Goal: Task Accomplishment & Management: Manage account settings

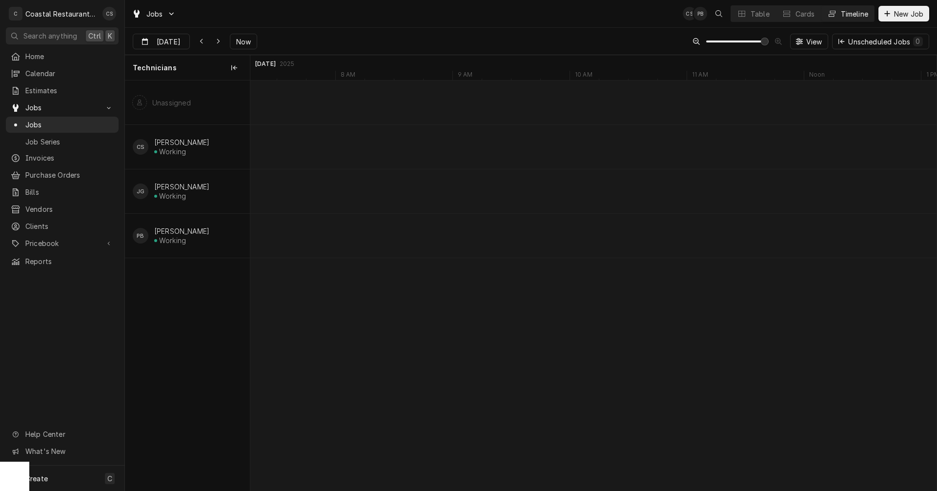
scroll to position [0, 13623]
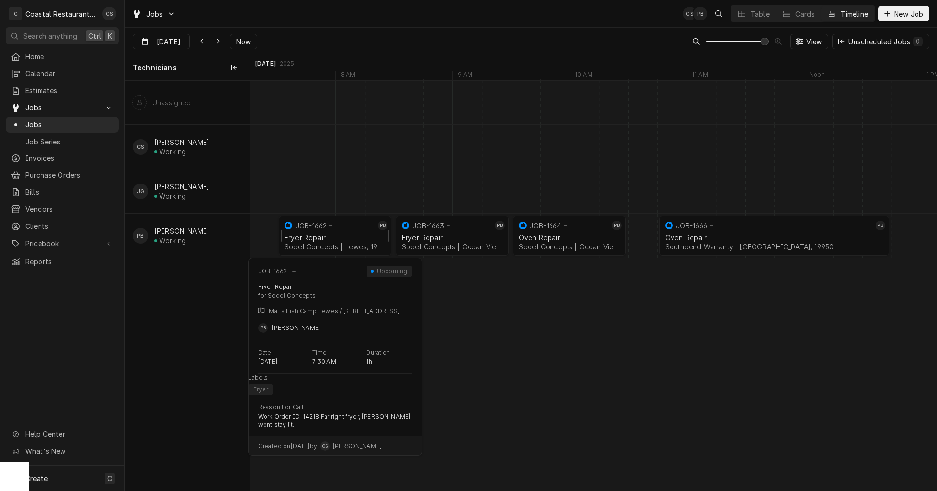
click at [340, 238] on div "Fryer Repair" at bounding box center [335, 237] width 101 height 8
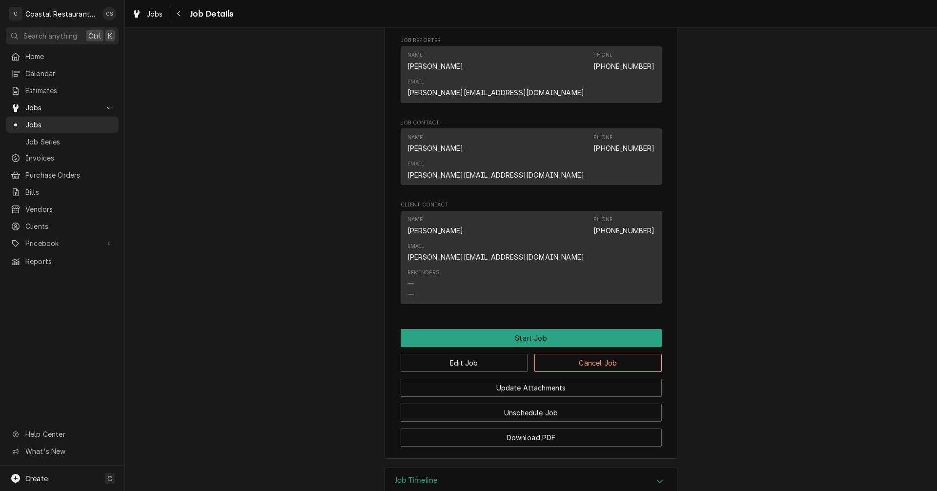
scroll to position [571, 0]
click at [466, 353] on button "Edit Job" at bounding box center [464, 362] width 127 height 18
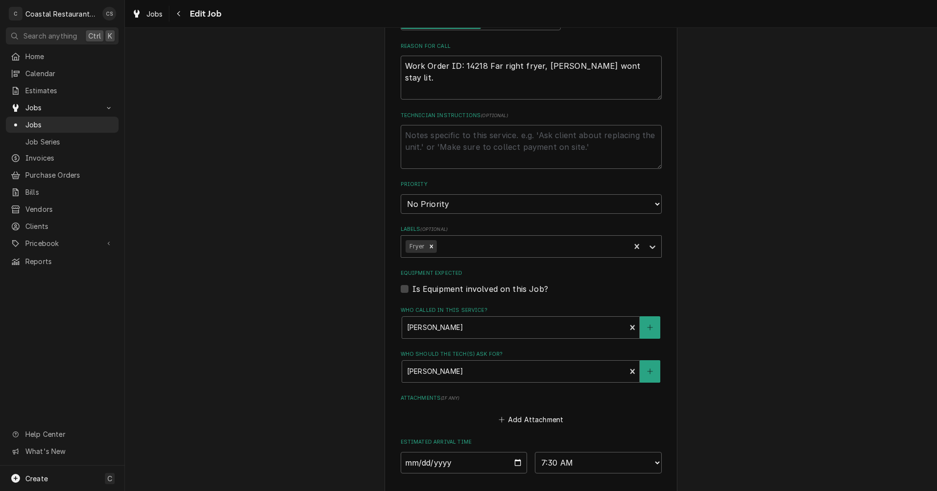
scroll to position [537, 0]
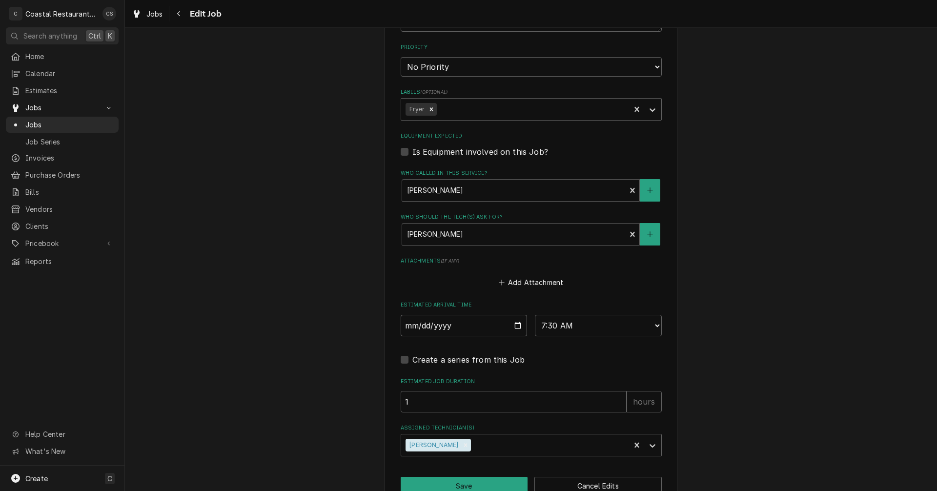
click at [516, 324] on input "2025-09-19" at bounding box center [464, 325] width 127 height 21
type textarea "x"
type input "2025-09-22"
click at [458, 480] on button "Save" at bounding box center [464, 486] width 127 height 18
type textarea "x"
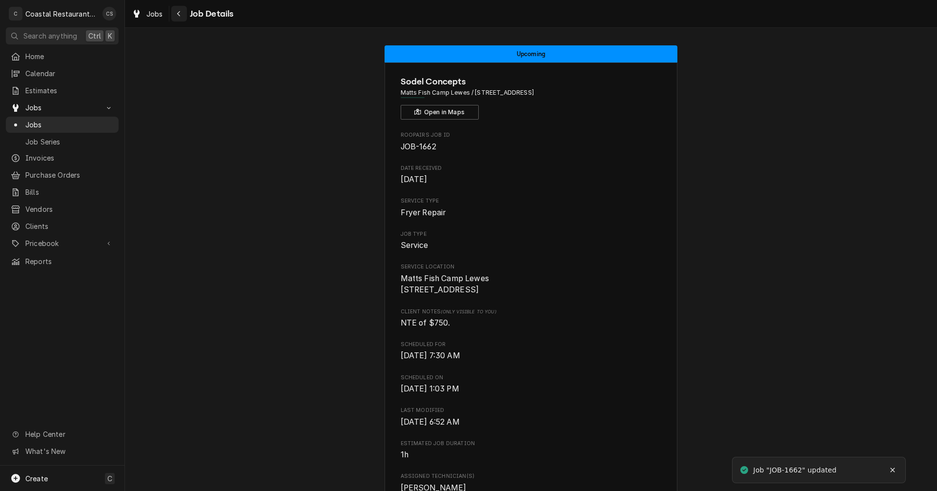
click at [179, 12] on icon "Navigate back" at bounding box center [178, 13] width 3 height 5
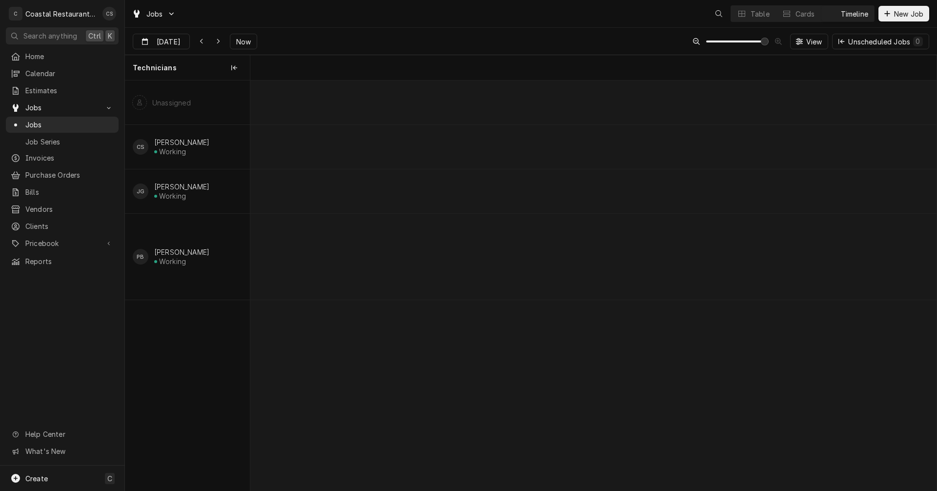
scroll to position [0, 13594]
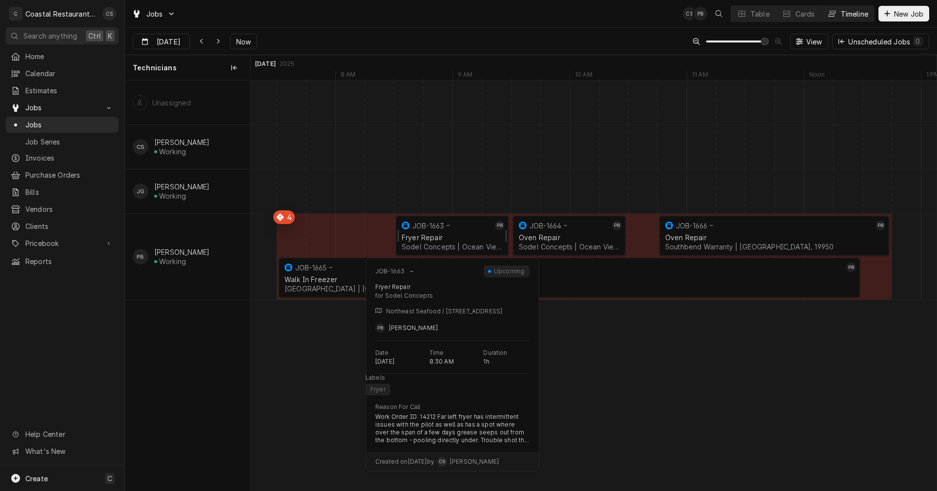
click at [432, 231] on div "Fryer Repair Sodel Concepts | Ocean View, 19970" at bounding box center [452, 241] width 105 height 21
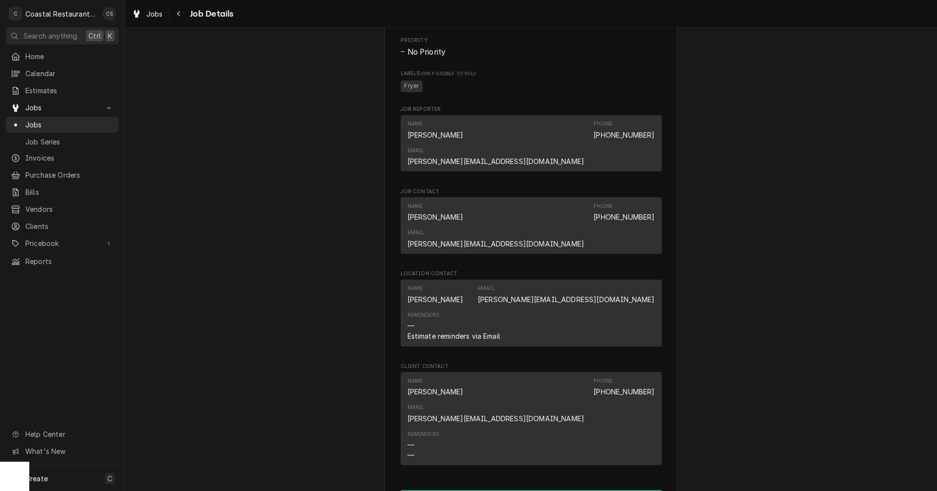
scroll to position [683, 0]
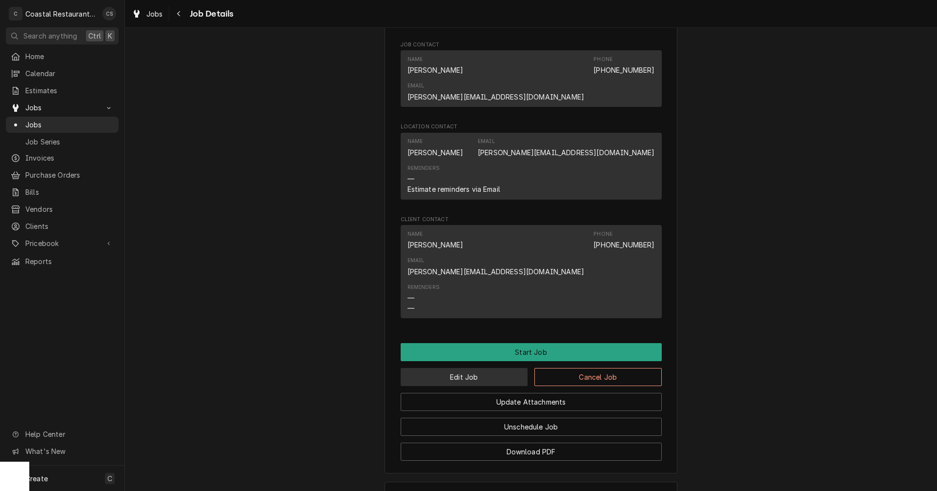
click at [483, 368] on button "Edit Job" at bounding box center [464, 377] width 127 height 18
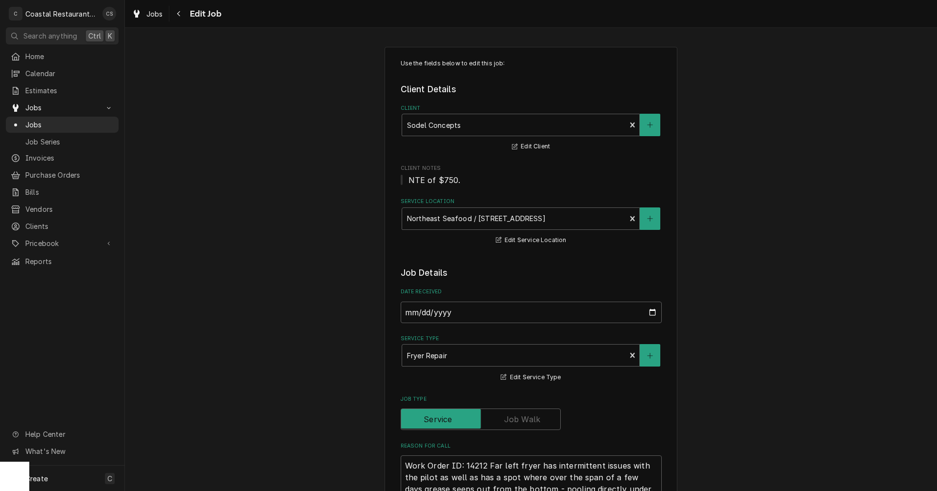
type textarea "x"
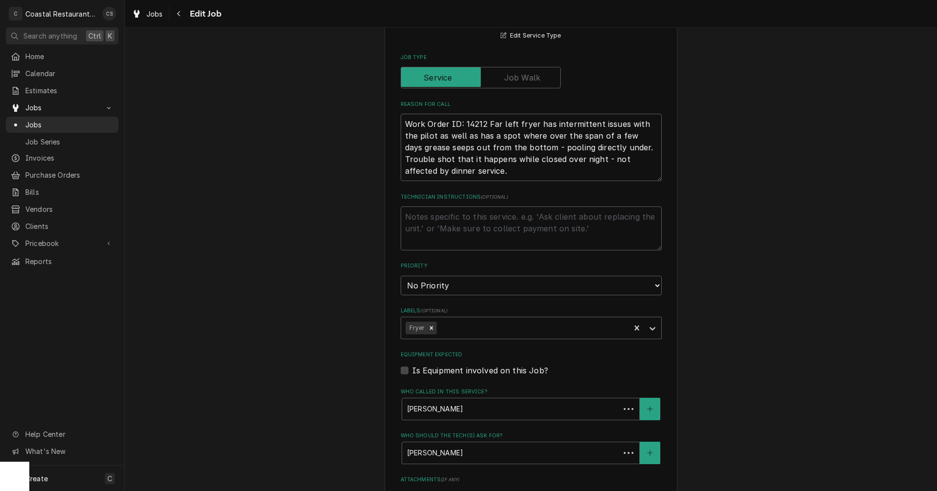
scroll to position [537, 0]
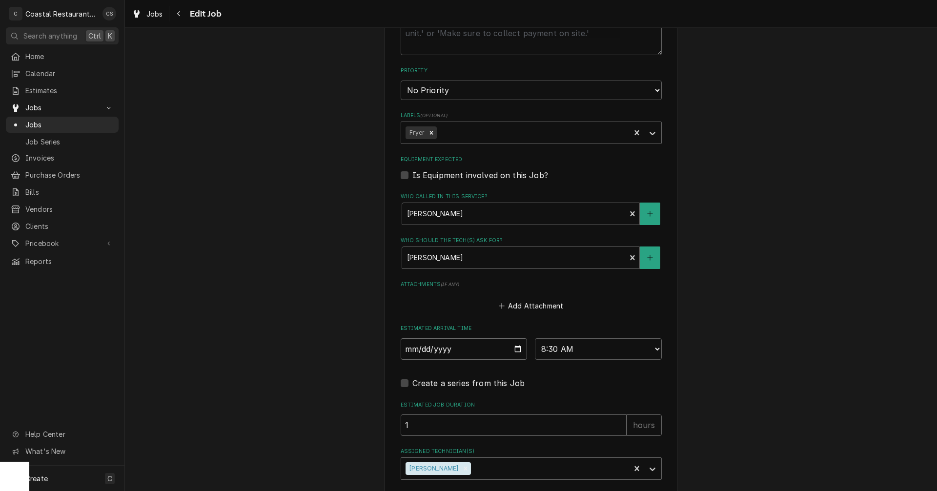
click at [516, 351] on input "2025-09-19" at bounding box center [464, 348] width 127 height 21
type input "2025-09-22"
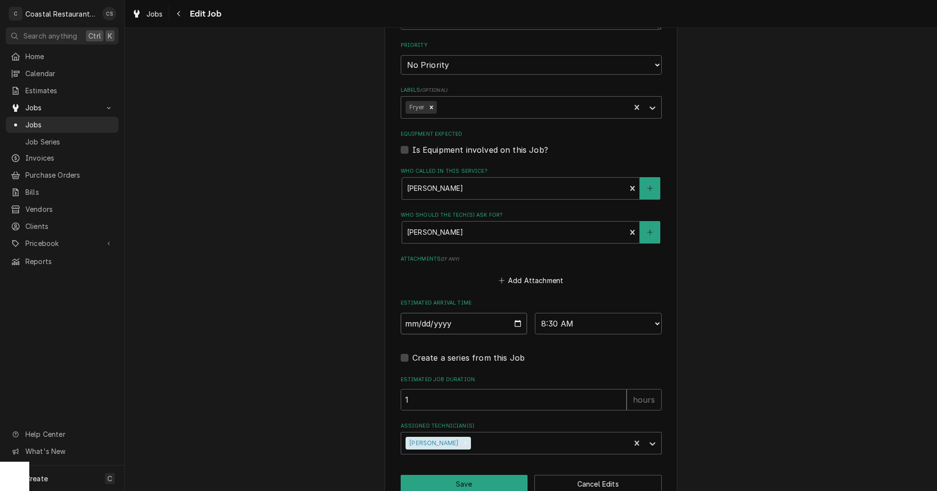
scroll to position [585, 0]
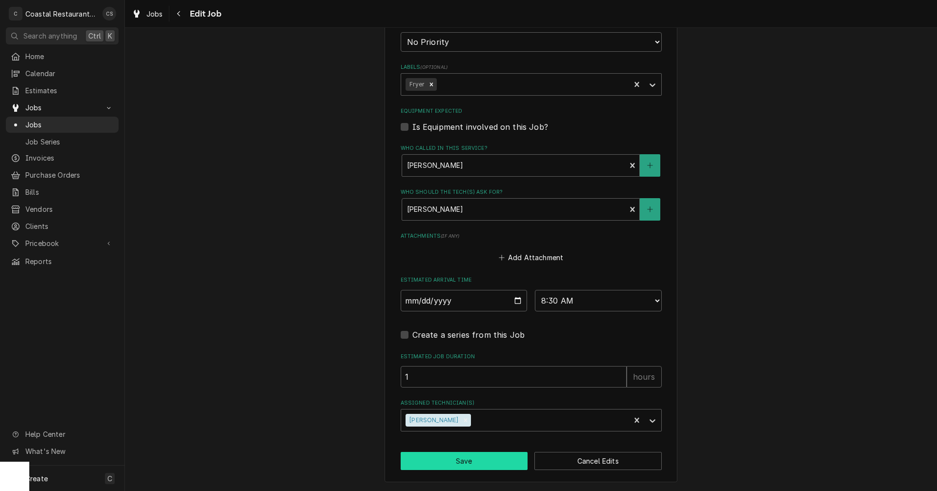
click at [467, 463] on button "Save" at bounding box center [464, 461] width 127 height 18
type textarea "x"
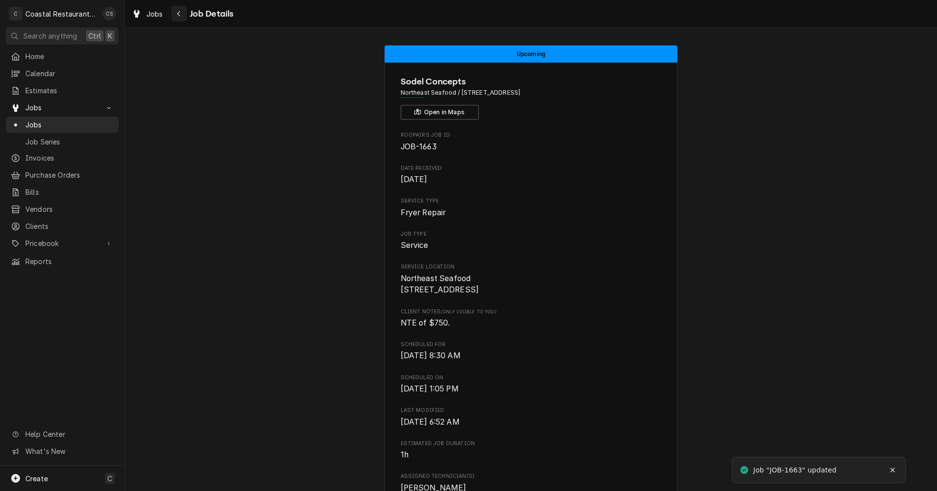
click at [180, 14] on icon "Navigate back" at bounding box center [179, 13] width 4 height 7
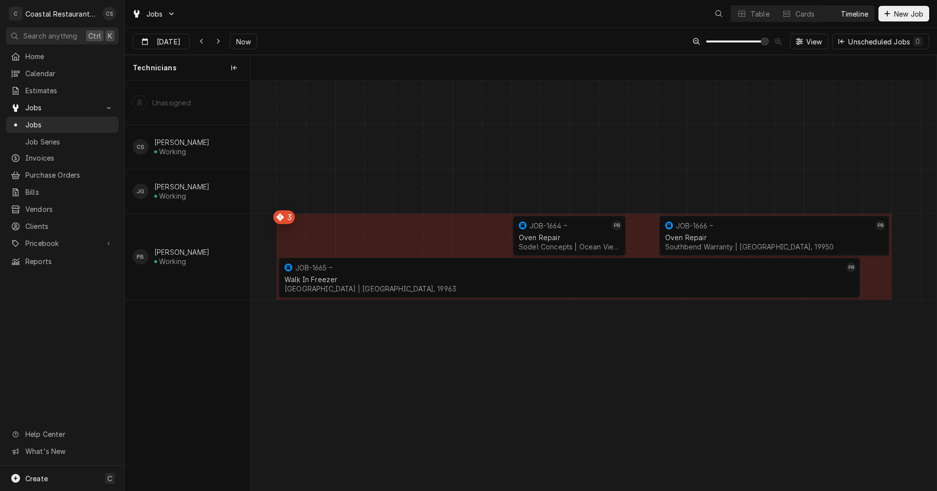
scroll to position [0, 13594]
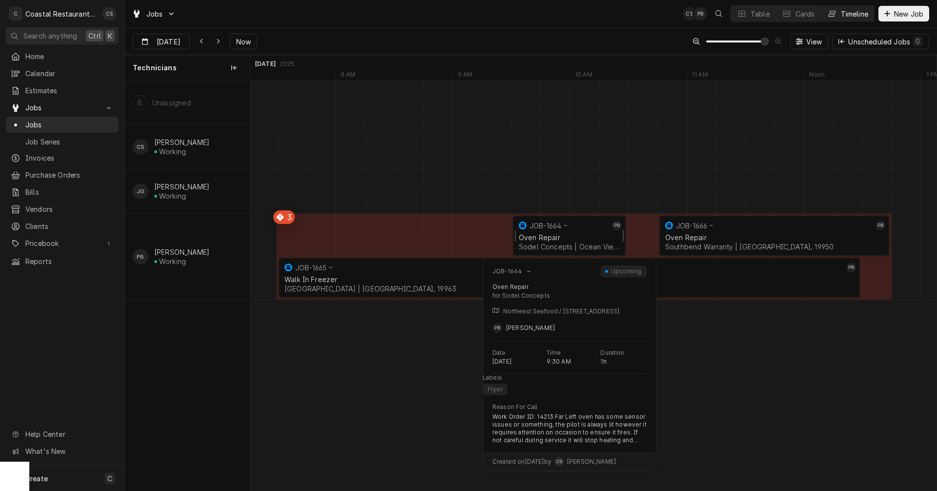
click at [555, 235] on div "Oven Repair" at bounding box center [569, 237] width 101 height 8
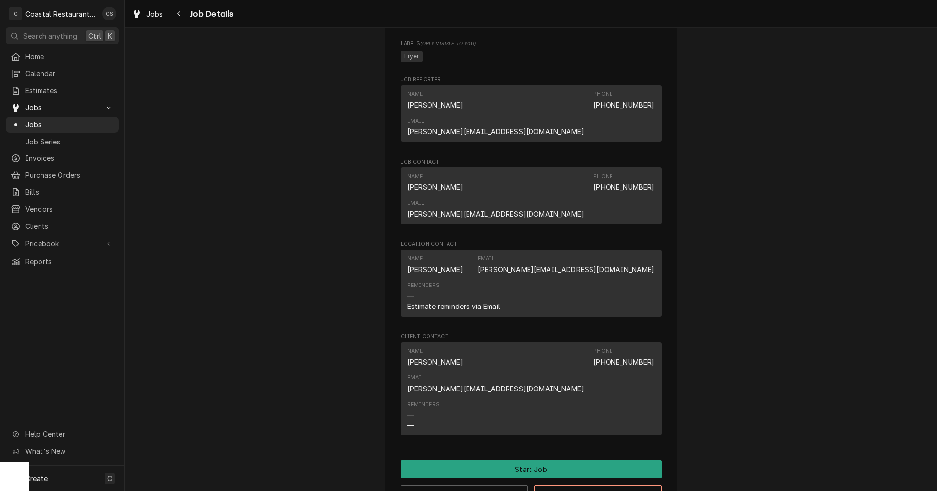
scroll to position [698, 0]
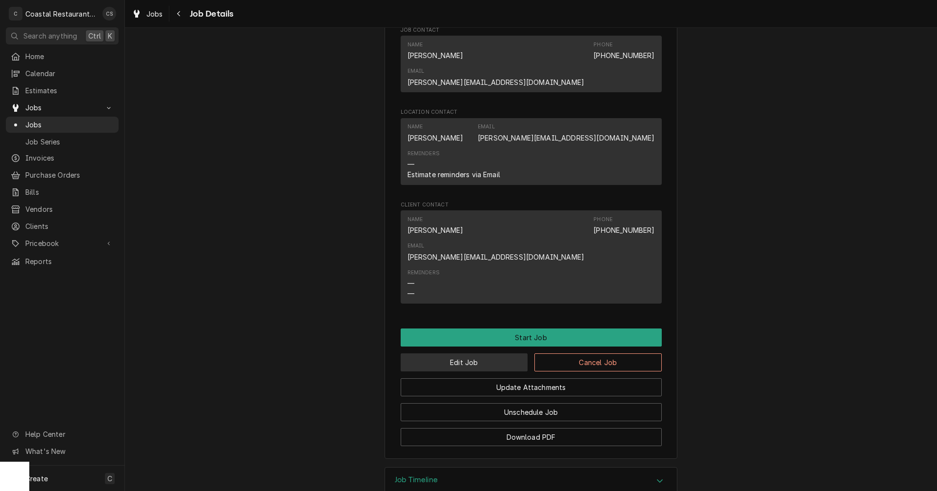
click at [493, 353] on button "Edit Job" at bounding box center [464, 362] width 127 height 18
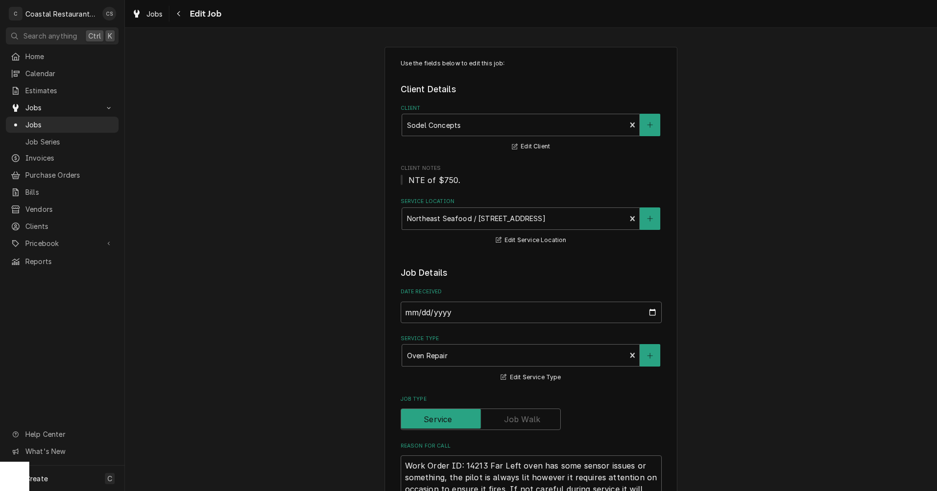
type textarea "x"
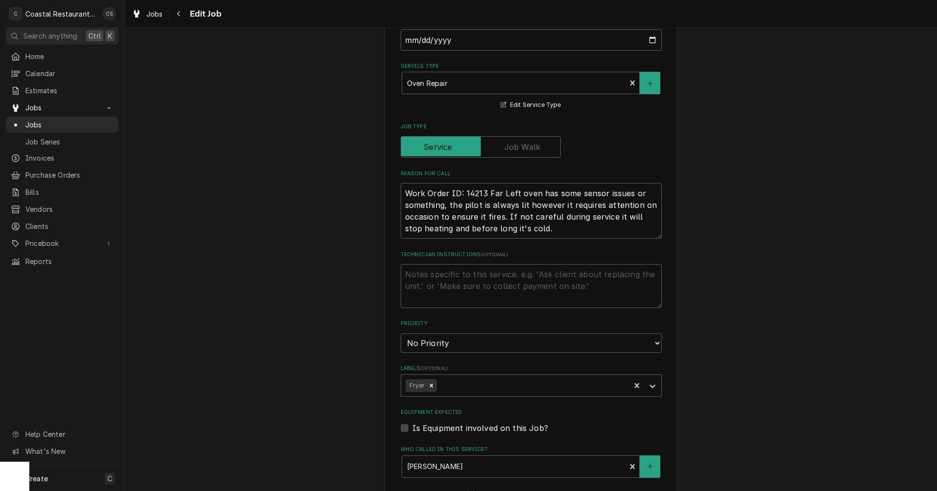
scroll to position [439, 0]
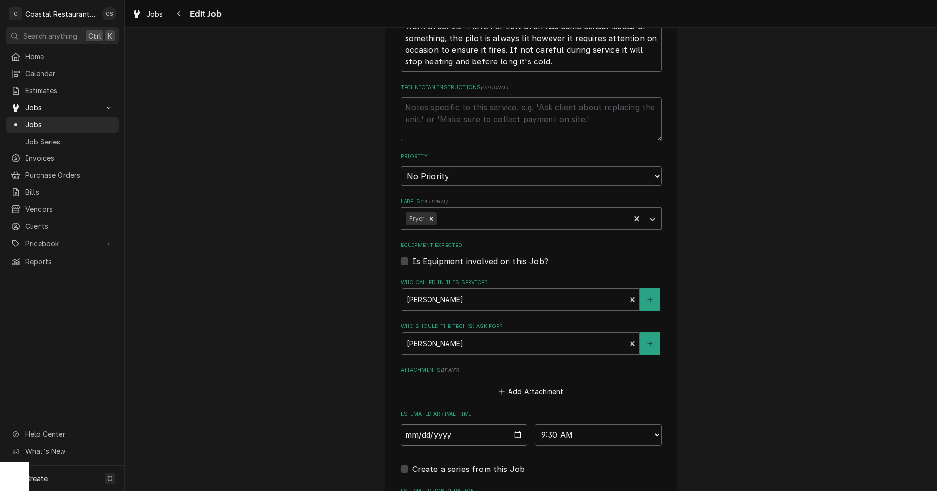
click at [514, 434] on input "2025-09-19" at bounding box center [464, 434] width 127 height 21
type input "2025-09-22"
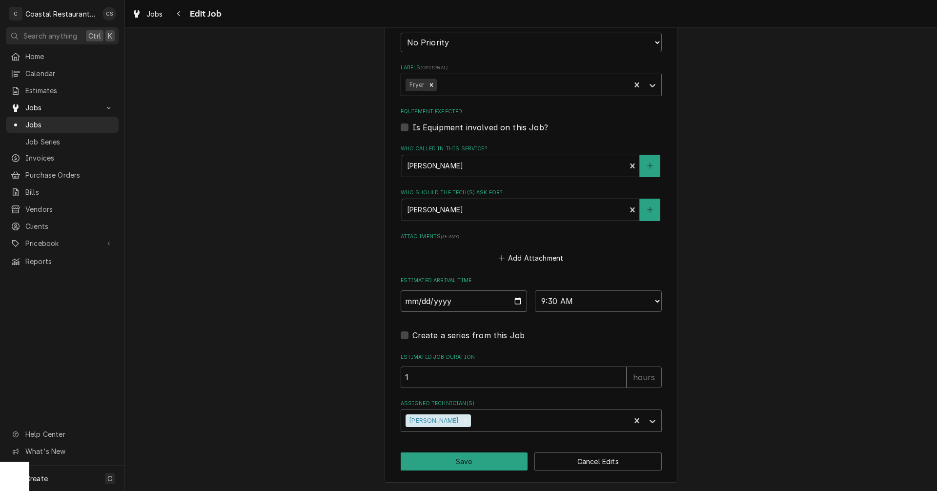
scroll to position [574, 0]
click at [490, 457] on button "Save" at bounding box center [464, 461] width 127 height 18
type textarea "x"
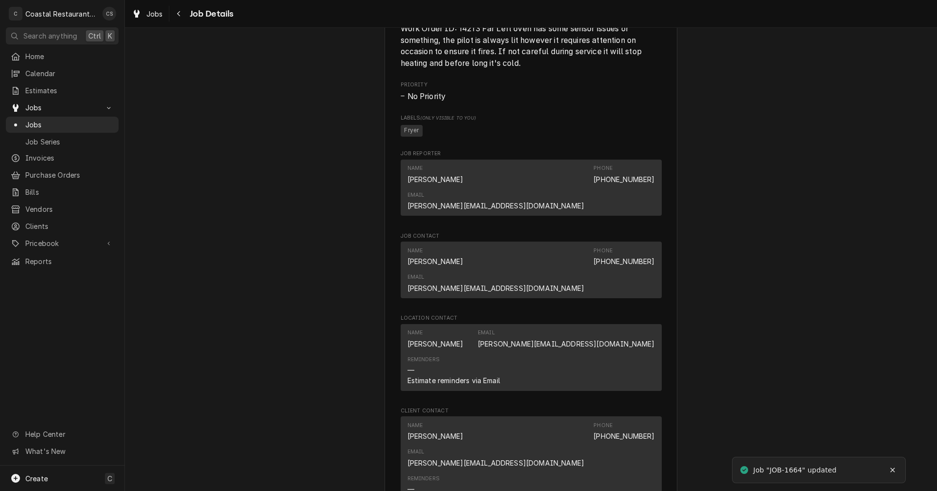
scroll to position [488, 0]
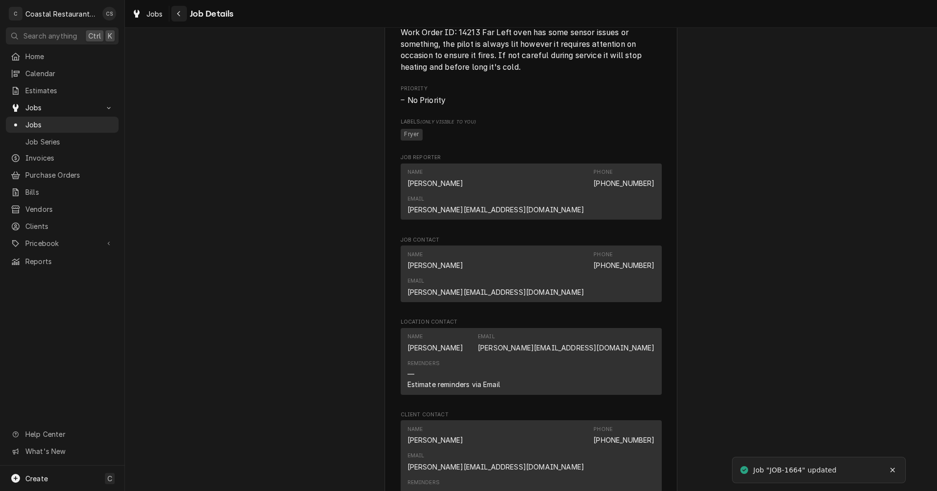
click at [180, 15] on icon "Navigate back" at bounding box center [179, 13] width 4 height 7
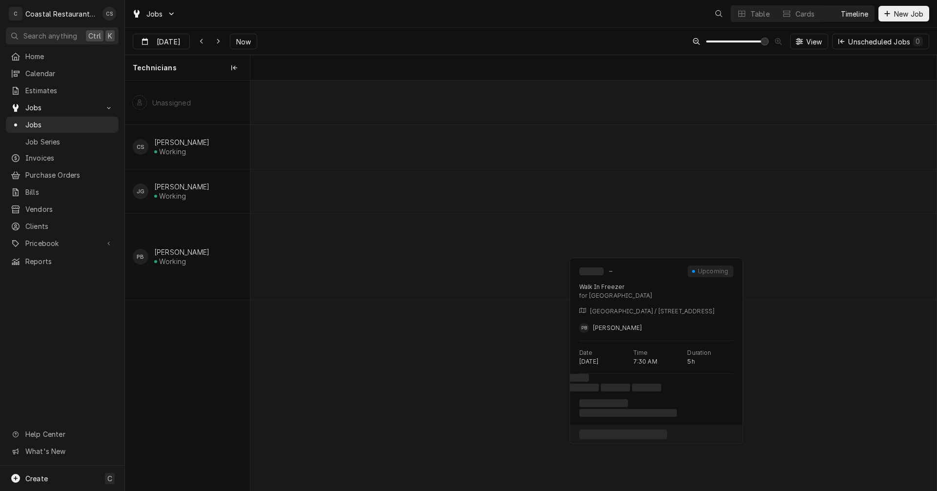
scroll to position [0, 13594]
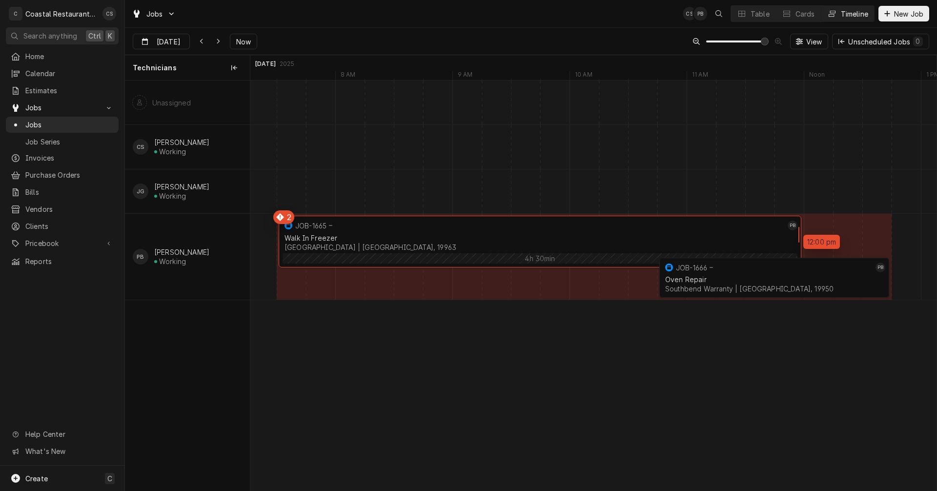
drag, startPoint x: 860, startPoint y: 227, endPoint x: 806, endPoint y: 227, distance: 53.7
click at [806, 227] on div "7:30 AM 12:00 PM JOB-1665 PB Walk In Freezer Milford School District | Milford,…" at bounding box center [593, 286] width 686 height 410
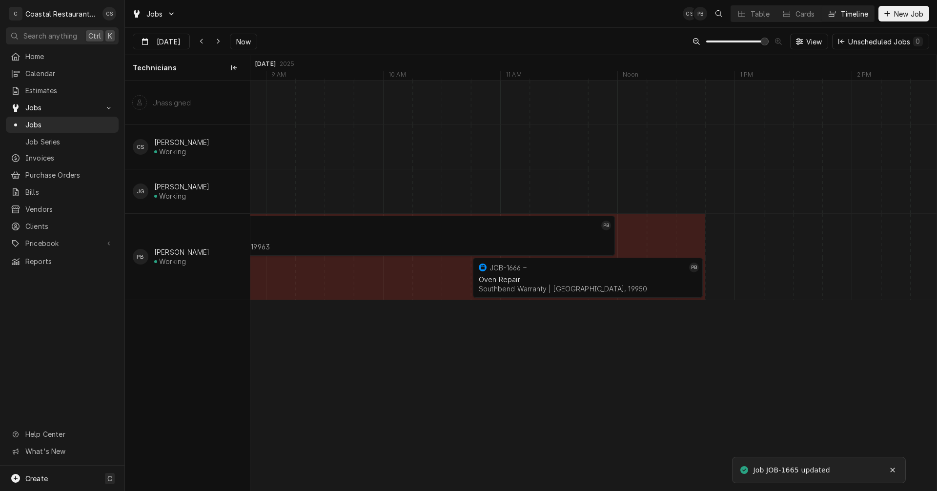
scroll to position [0, 0]
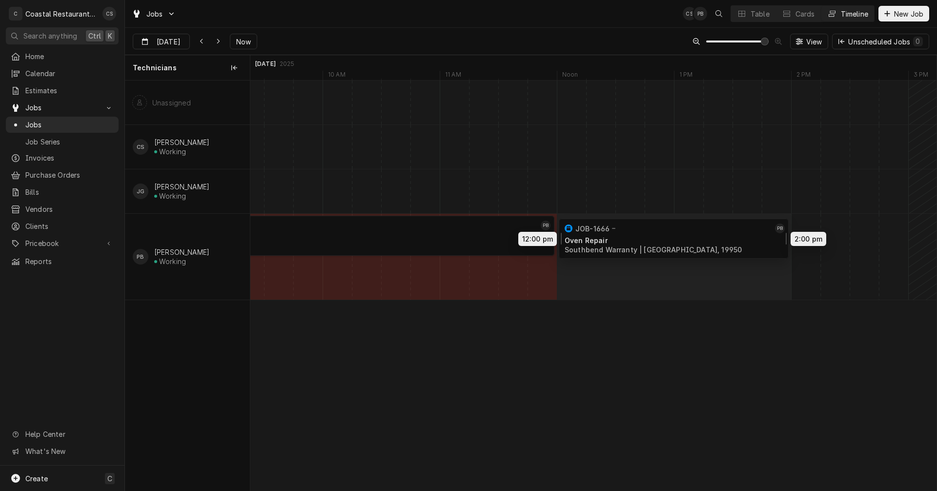
drag, startPoint x: 529, startPoint y: 272, endPoint x: 690, endPoint y: 232, distance: 166.0
click at [690, 232] on div "7:30 AM 12:00 PM JOB-1665 PB Walk In Freezer Milford School District | Milford,…" at bounding box center [593, 286] width 686 height 410
